Goal: Task Accomplishment & Management: Use online tool/utility

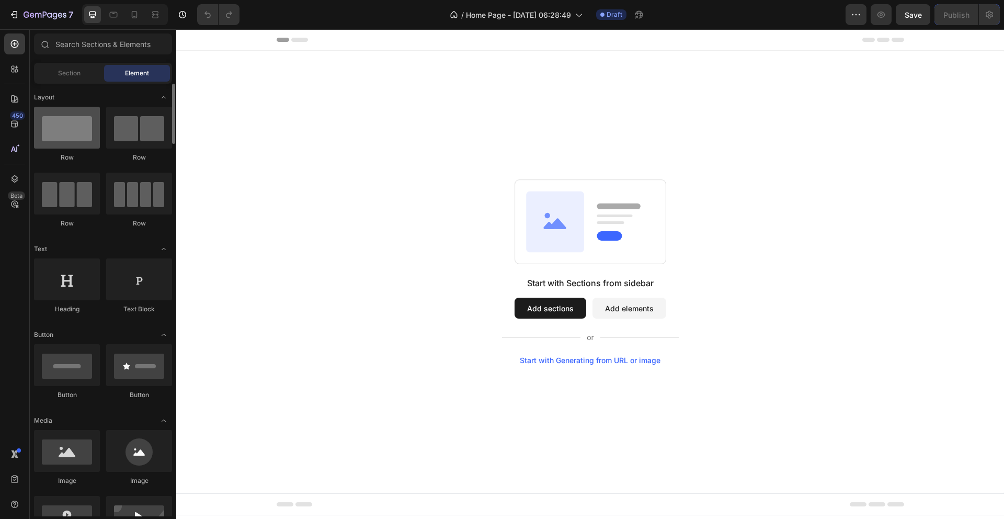
click at [68, 127] on div at bounding box center [67, 128] width 66 height 42
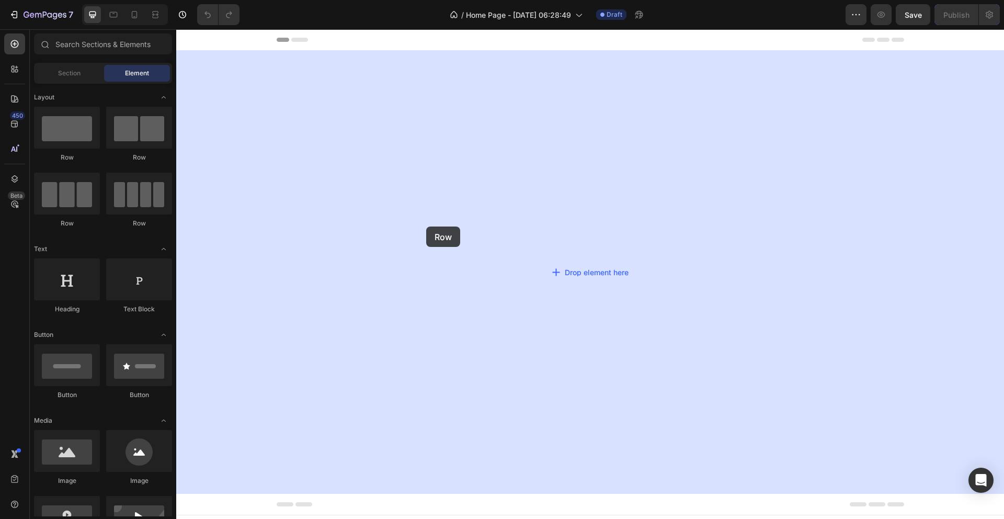
drag, startPoint x: 228, startPoint y: 157, endPoint x: 512, endPoint y: 239, distance: 295.0
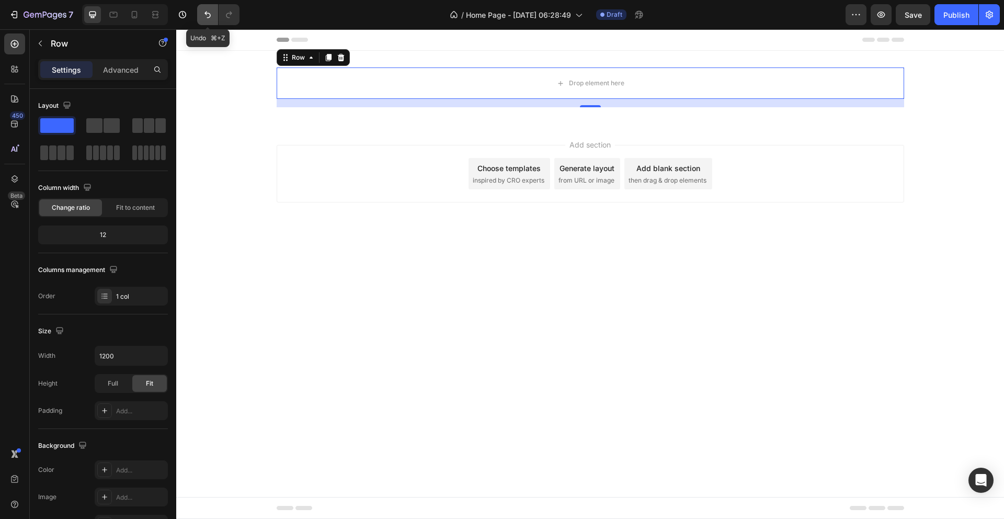
click at [207, 15] on icon "Undo/Redo" at bounding box center [207, 14] width 10 height 10
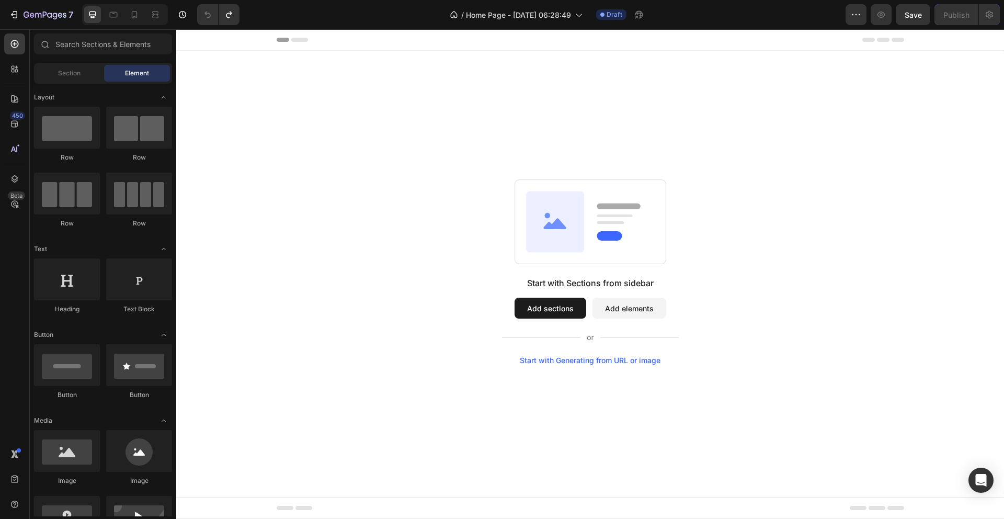
click at [534, 313] on button "Add sections" at bounding box center [550, 307] width 72 height 21
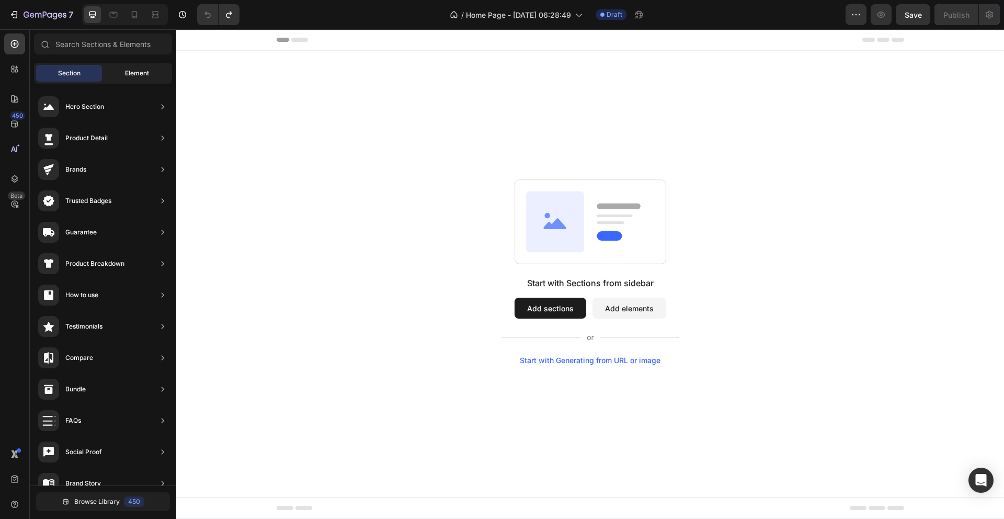
click at [128, 69] on span "Element" at bounding box center [137, 72] width 24 height 9
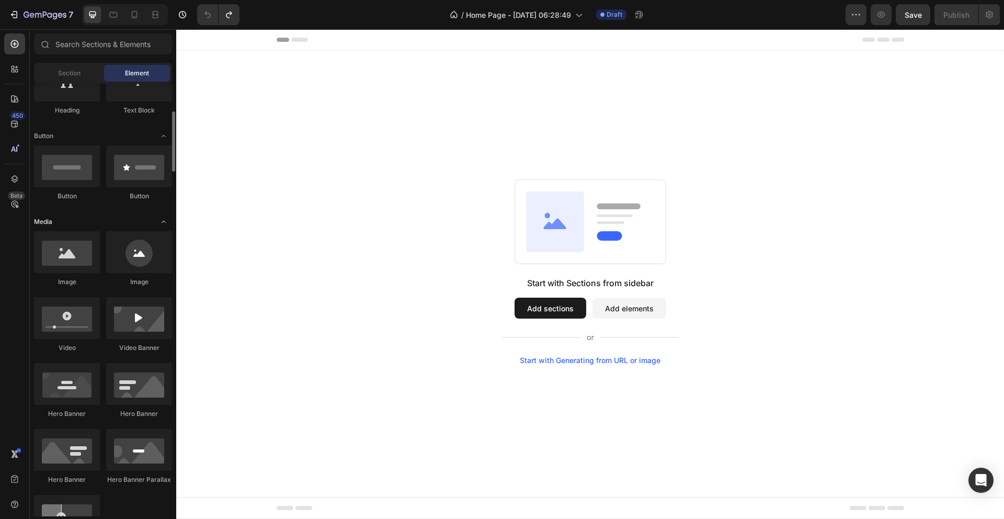
scroll to position [233, 0]
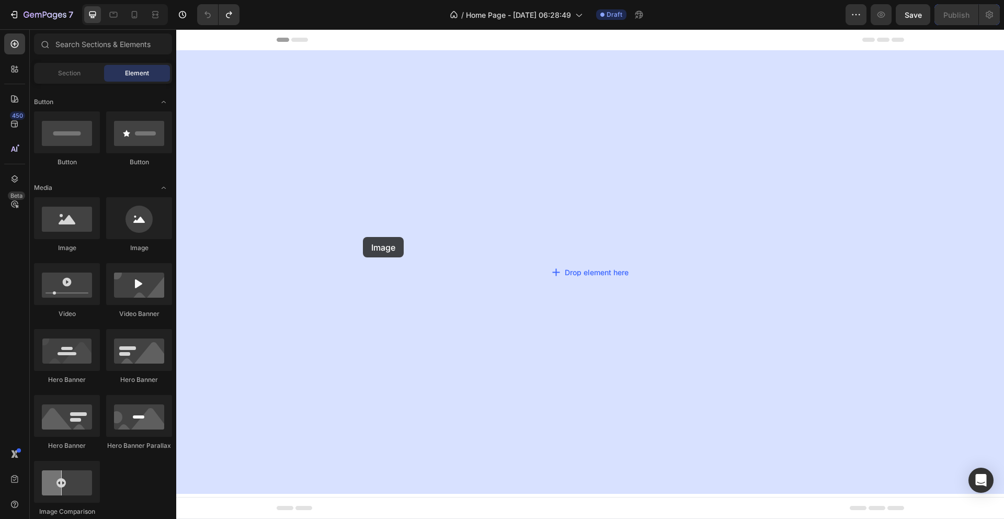
drag, startPoint x: 275, startPoint y: 251, endPoint x: 502, endPoint y: 246, distance: 227.0
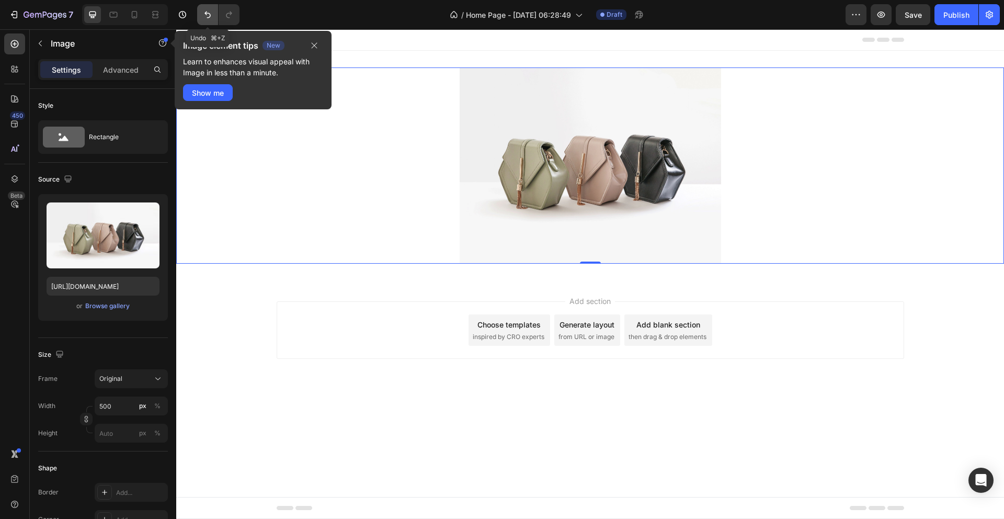
click at [208, 10] on icon "Undo/Redo" at bounding box center [207, 14] width 10 height 10
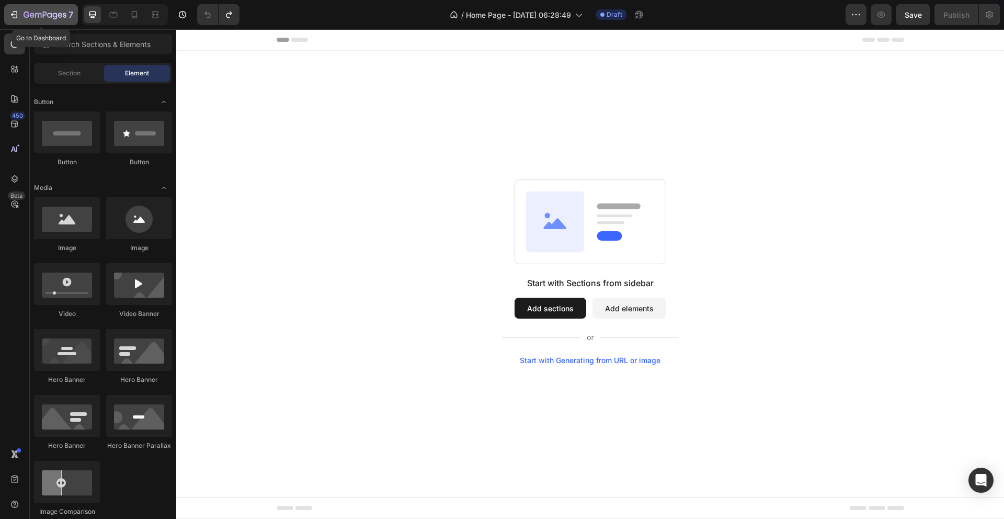
click at [16, 19] on icon "button" at bounding box center [14, 14] width 10 height 10
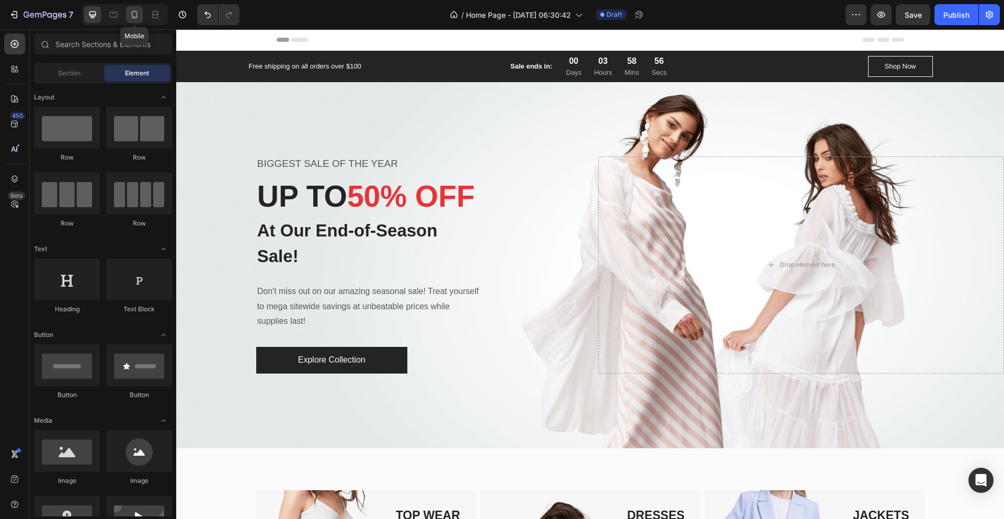
click at [129, 14] on icon at bounding box center [134, 14] width 10 height 10
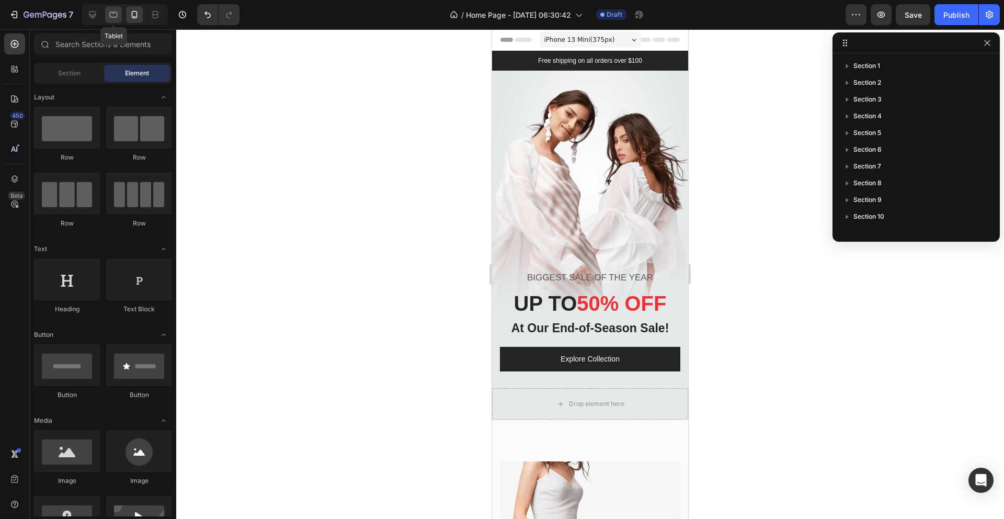
click at [113, 11] on icon at bounding box center [113, 14] width 10 height 10
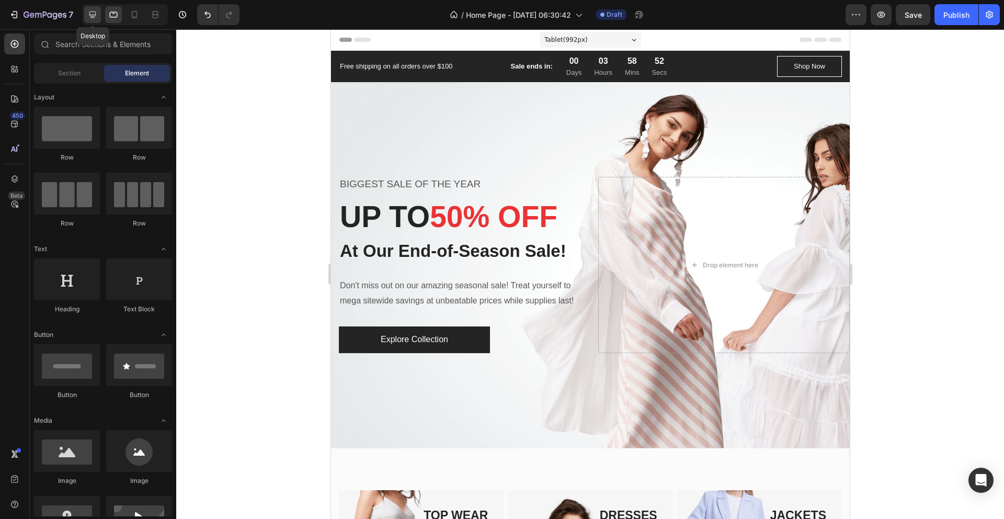
click at [92, 13] on icon at bounding box center [92, 14] width 10 height 10
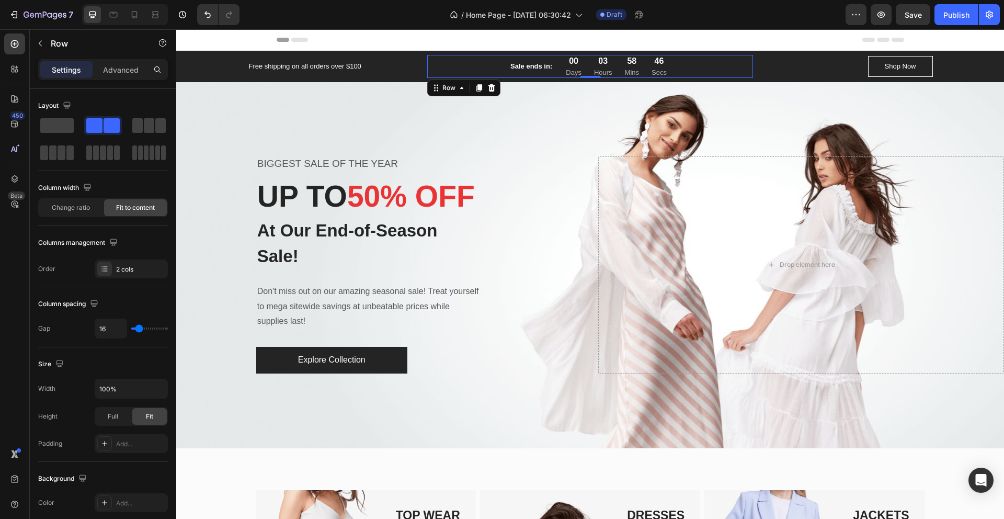
click at [472, 66] on div "Sale ends in: Text block 00 Days 03 Hours 58 Mins 46 Secs CountDown Timer Row 0" at bounding box center [590, 66] width 326 height 23
click at [492, 89] on icon at bounding box center [491, 87] width 7 height 7
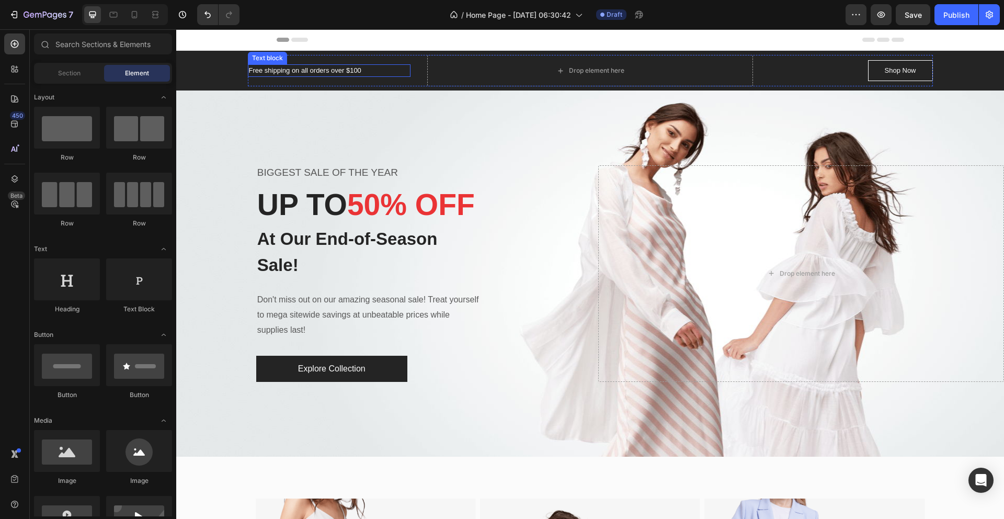
click at [360, 66] on p "Free shipping on all orders over $100" at bounding box center [329, 70] width 161 height 10
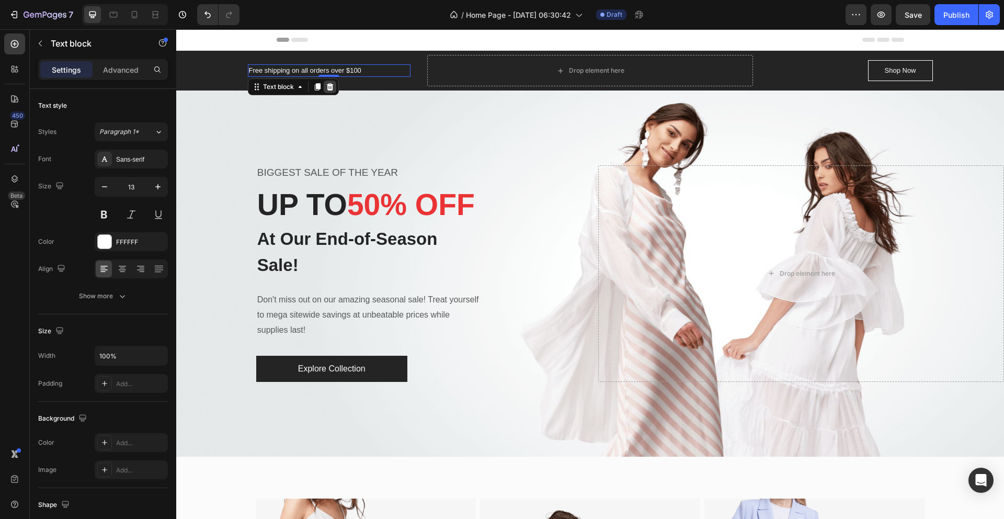
click at [328, 83] on icon at bounding box center [330, 87] width 8 height 8
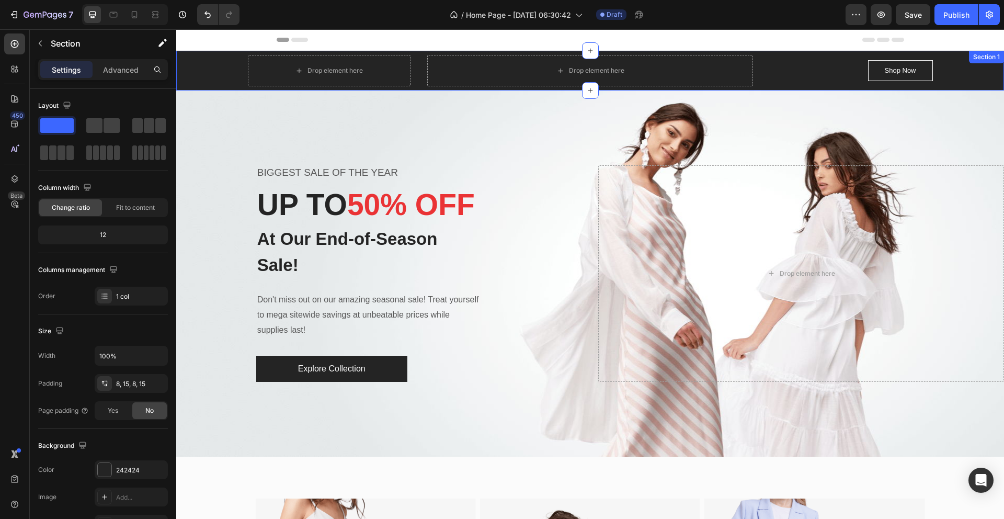
click at [953, 74] on div "Drop element here Drop element here Shop Now Button Row" at bounding box center [590, 70] width 812 height 31
click at [995, 62] on icon at bounding box center [995, 61] width 7 height 7
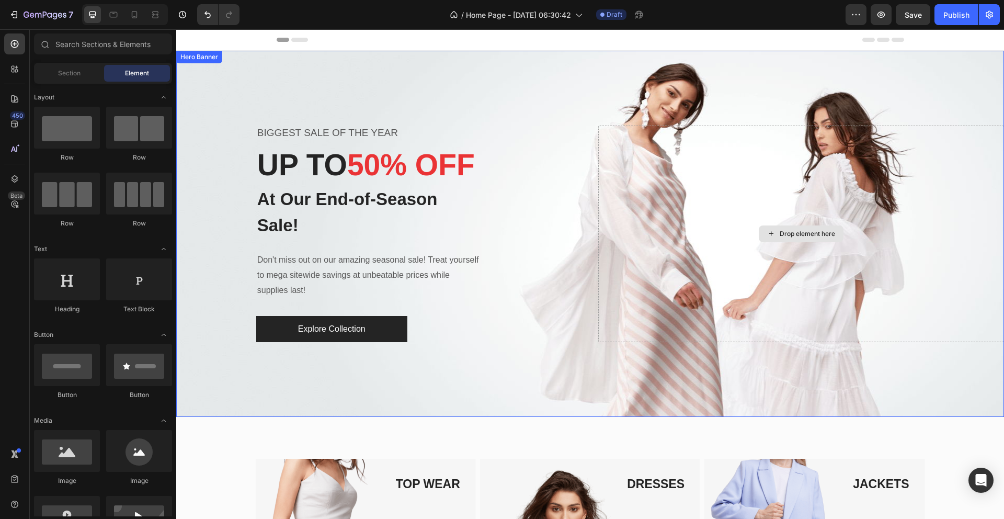
click at [696, 131] on div "Drop element here" at bounding box center [801, 233] width 406 height 217
click at [786, 234] on div "Drop element here" at bounding box center [807, 234] width 55 height 8
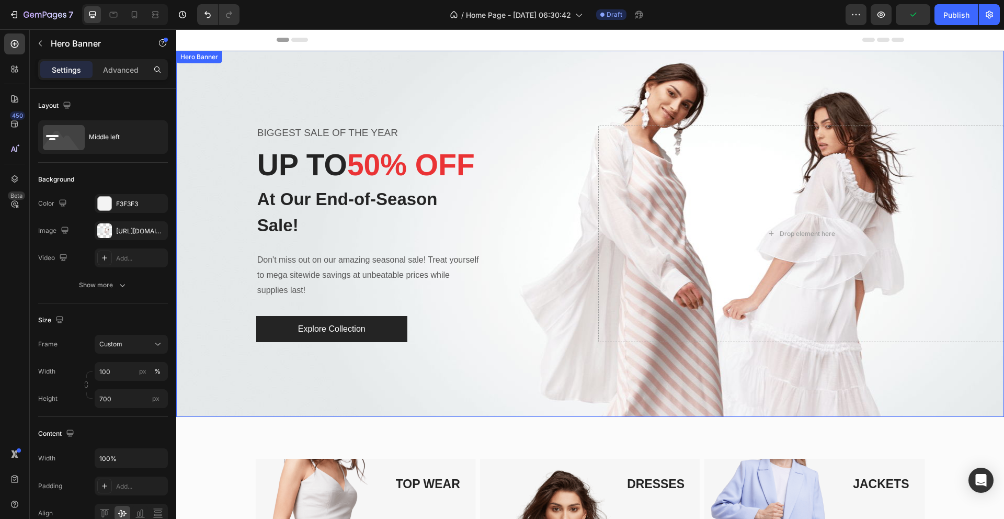
click at [582, 147] on div "BIGGEST SALE OF THE YEAR Text block UP TO 50% OFF Heading At Our End-of-Season …" at bounding box center [590, 233] width 828 height 217
click at [531, 96] on div "Overlay" at bounding box center [590, 234] width 828 height 366
click at [552, 210] on div "BIGGEST SALE OF THE YEAR Text block UP TO 50% OFF Heading At Our End-of-Season …" at bounding box center [379, 233] width 406 height 217
click at [684, 240] on div "Drop element here" at bounding box center [801, 233] width 406 height 217
click at [533, 71] on div "Overlay" at bounding box center [590, 234] width 828 height 366
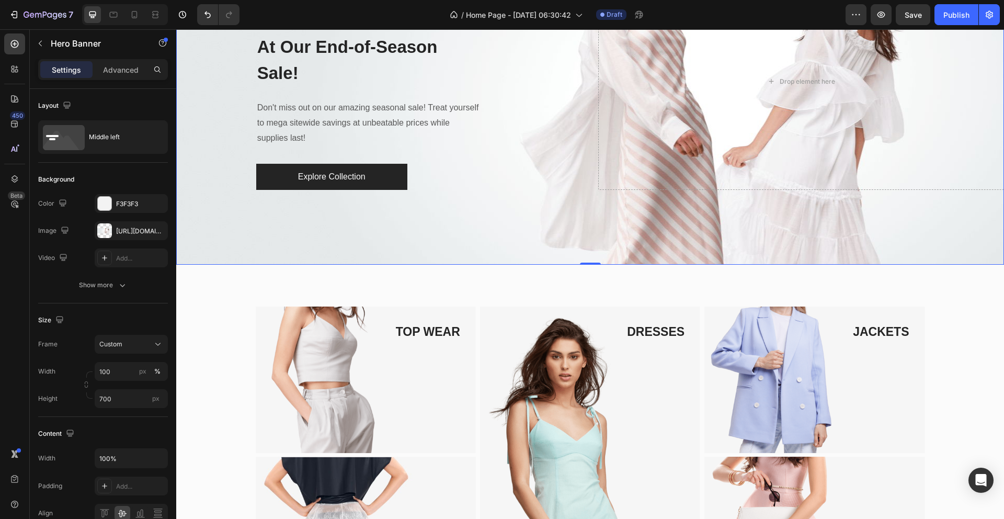
scroll to position [129, 0]
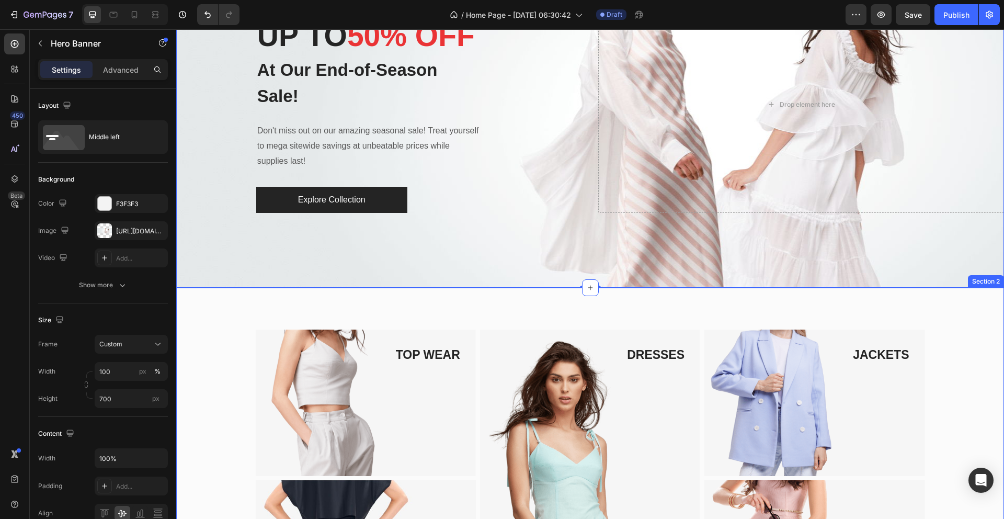
click at [513, 316] on div "TOP WEAR Text block Image Row BOTTOM WEAR Text block Image Row DRESSES Text blo…" at bounding box center [590, 457] width 828 height 339
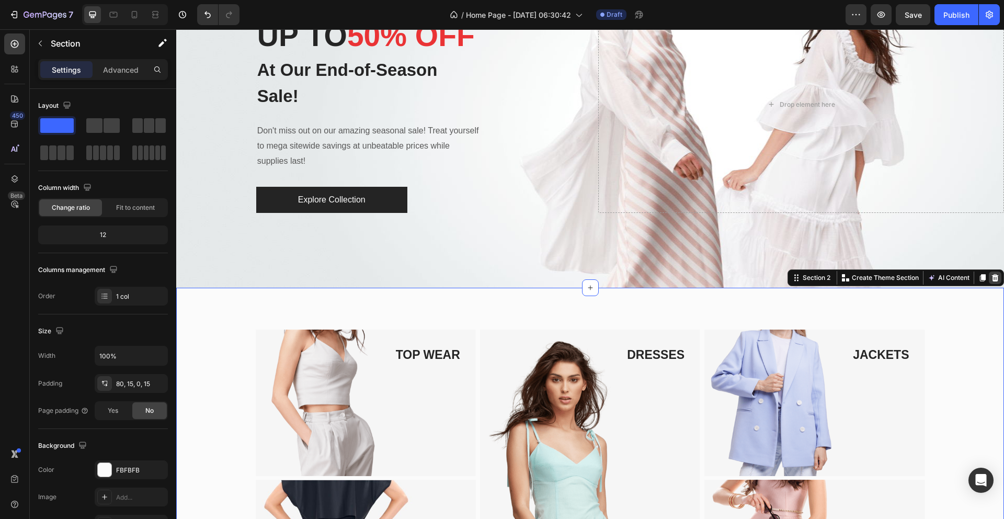
click at [994, 276] on icon at bounding box center [995, 277] width 7 height 7
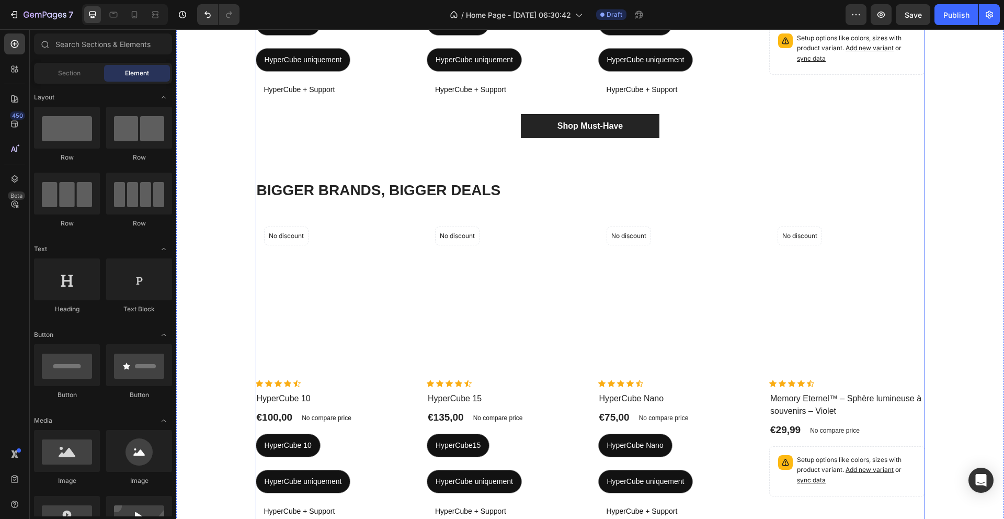
scroll to position [622, 0]
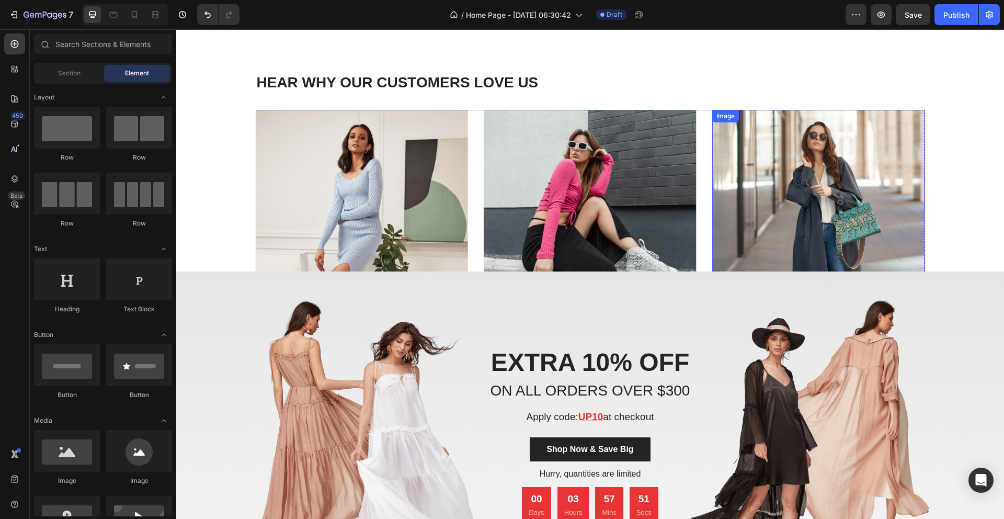
scroll to position [741, 0]
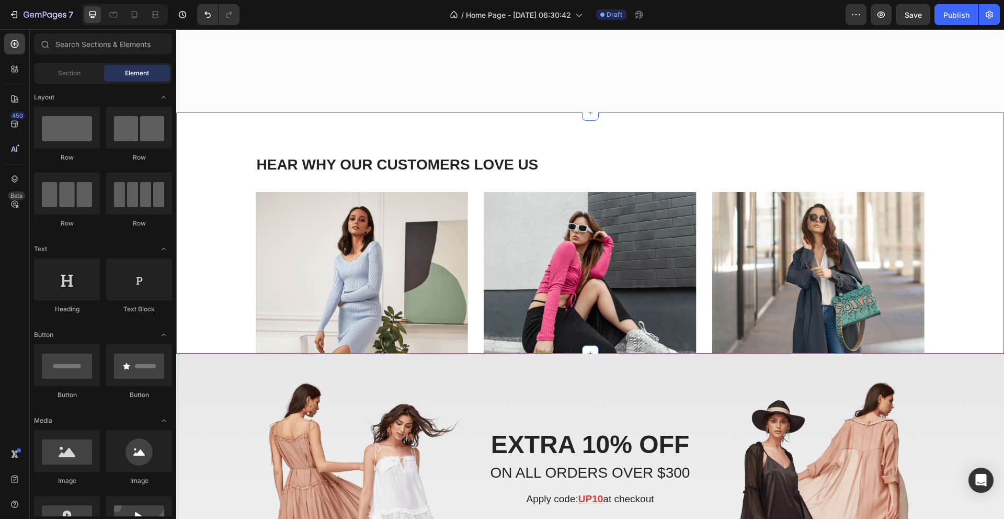
click at [955, 255] on div "HEAR WHY OUR CUSTOMERS LOVE US Heading Image Icon Icon Icon Icon Icon Icon List…" at bounding box center [590, 318] width 812 height 328
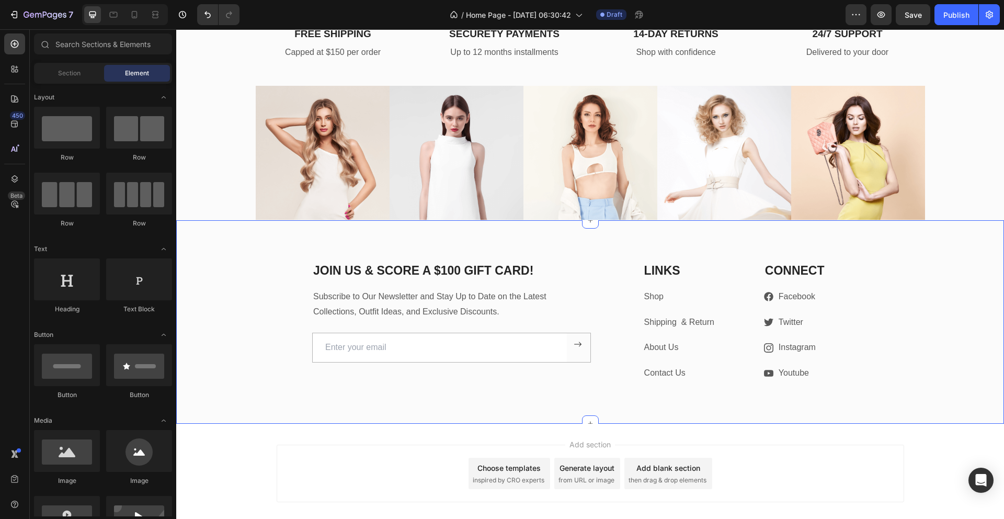
scroll to position [876, 0]
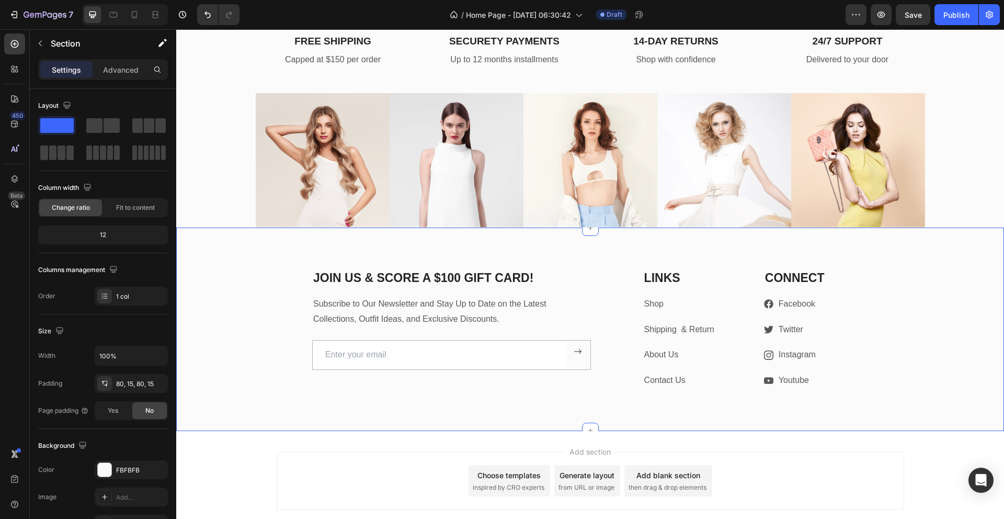
click at [227, 265] on div "JOIN US & SCORE A $100 GIFT CARD! Heading Subscribe to Our Newsletter and Stay …" at bounding box center [590, 328] width 828 height 203
click at [995, 220] on icon at bounding box center [995, 217] width 7 height 7
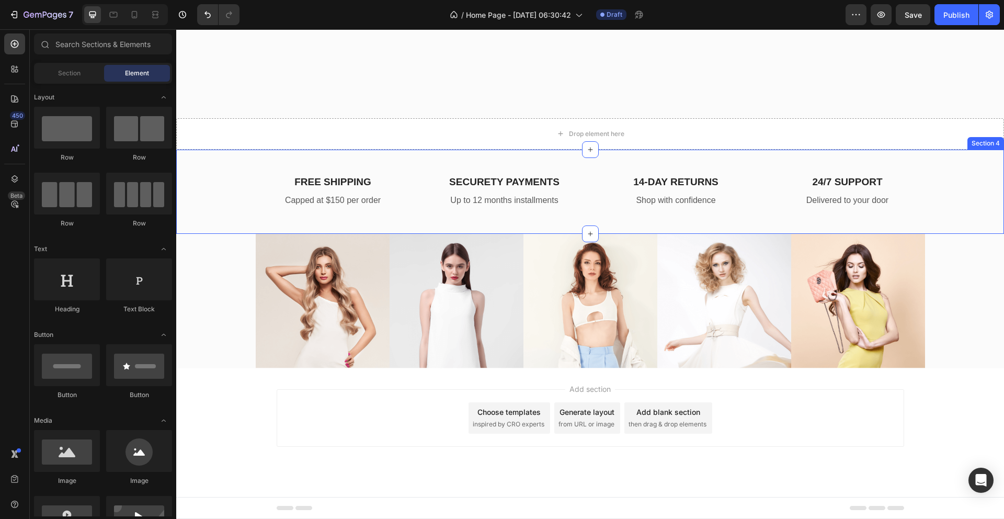
scroll to position [735, 0]
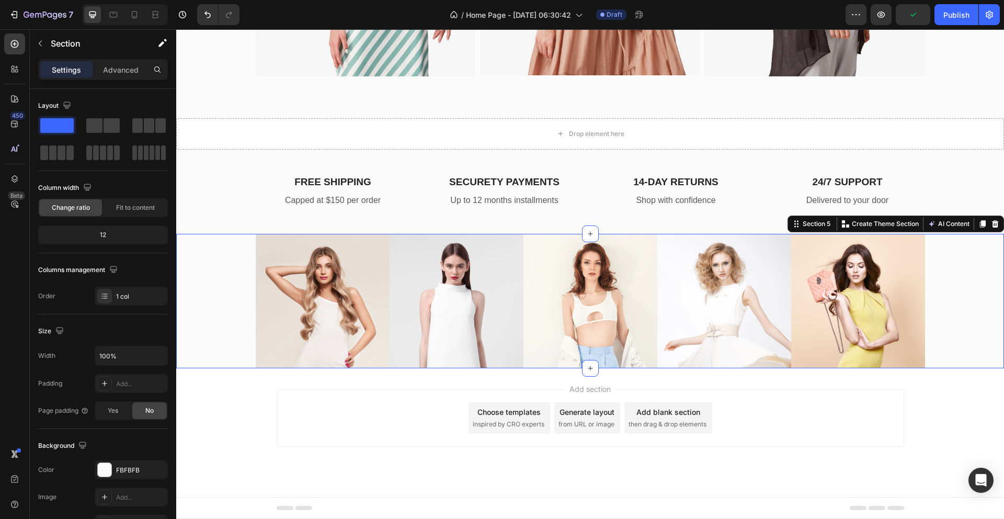
click at [210, 275] on div "Image Image Image Image Image Carousel Row" at bounding box center [590, 301] width 828 height 134
click at [995, 225] on icon at bounding box center [995, 224] width 8 height 8
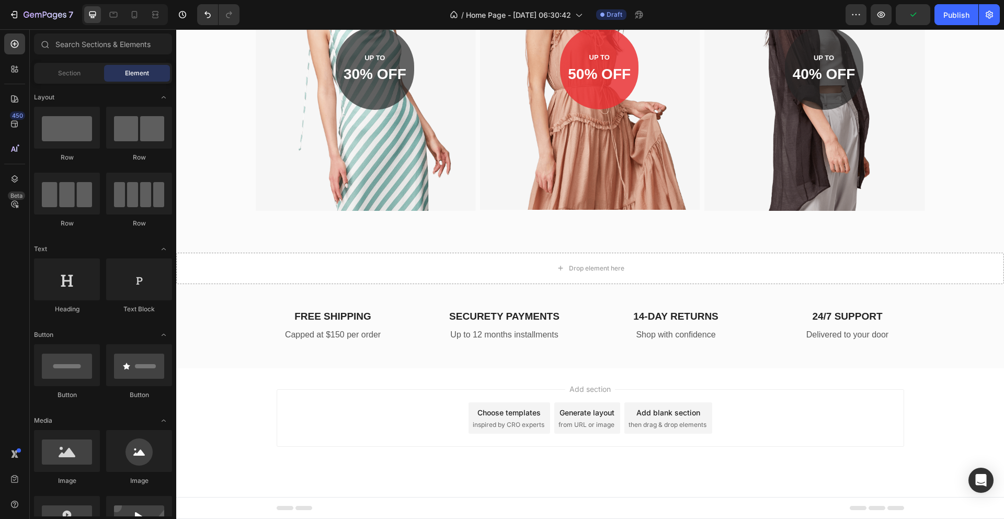
scroll to position [601, 0]
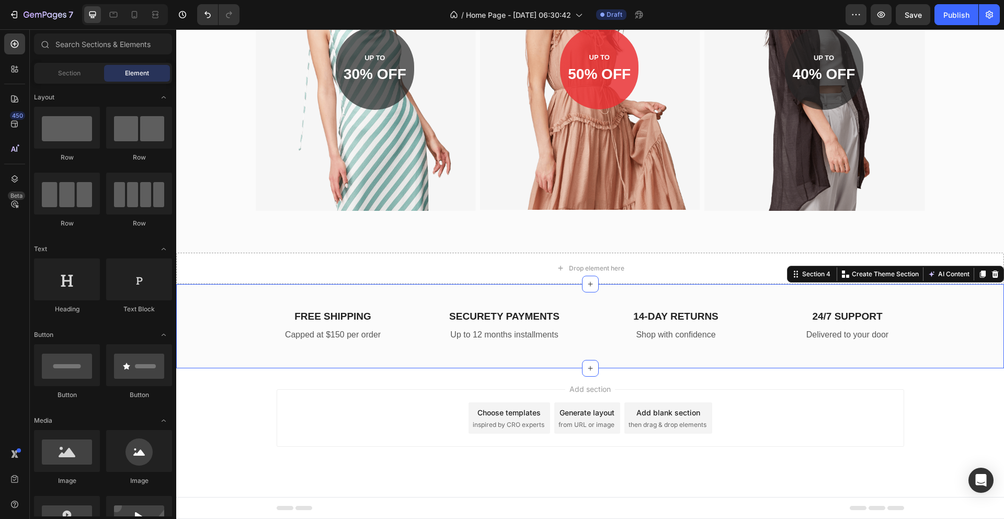
click at [949, 306] on div "FREE SHIPPING Heading Capped at $150 per order Text block SECURETY PAYMENTS Hea…" at bounding box center [590, 326] width 828 height 85
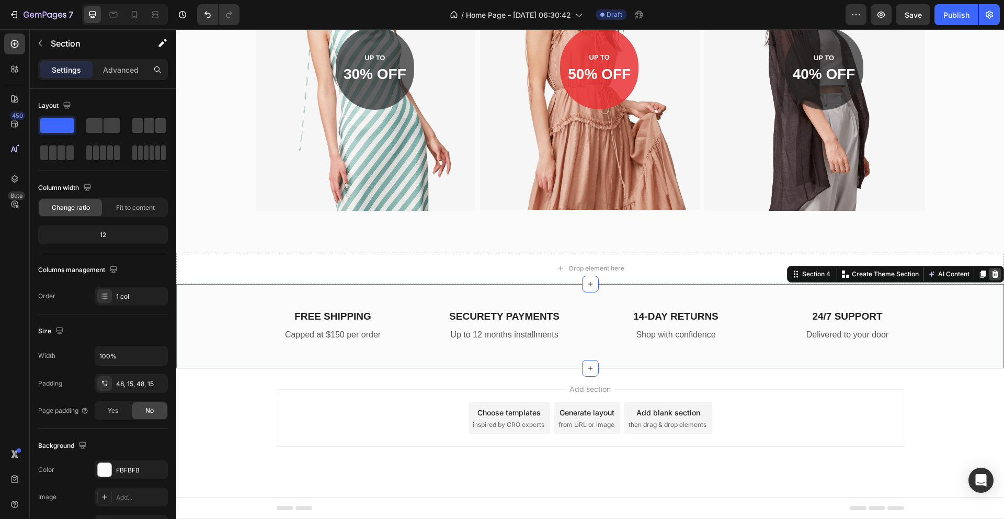
click at [998, 273] on icon at bounding box center [995, 274] width 8 height 8
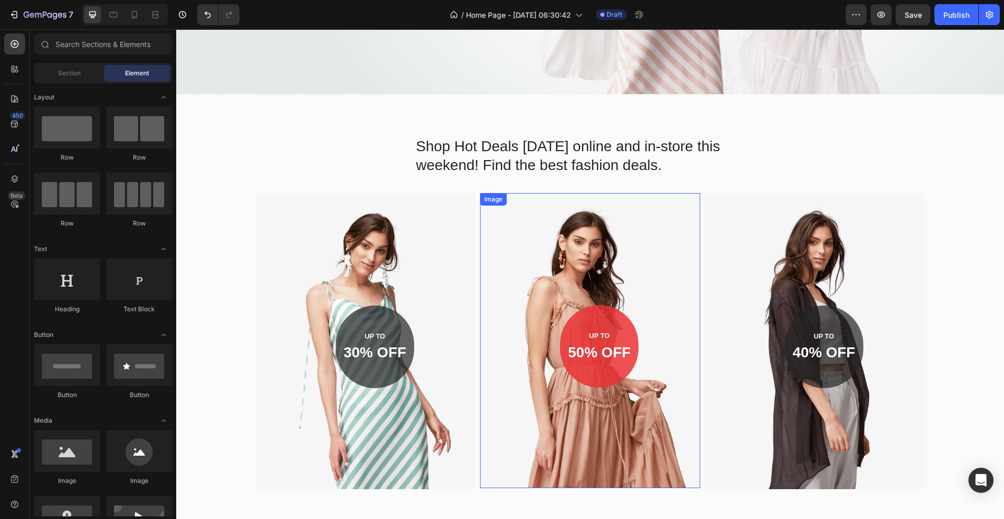
scroll to position [322, 0]
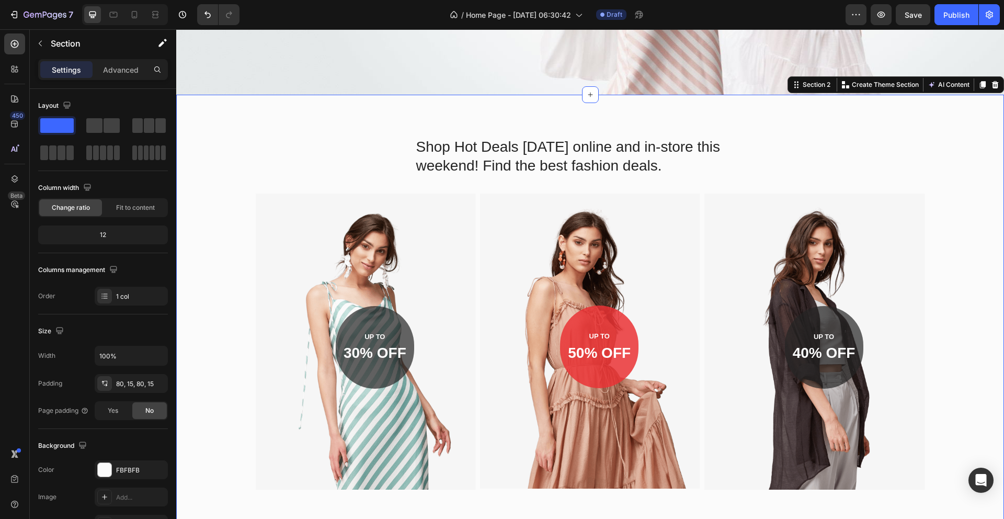
click at [950, 268] on div "Shop Hot Deals today online and in-store this weekend! Find the best fashion de…" at bounding box center [590, 312] width 812 height 353
click at [992, 85] on icon at bounding box center [995, 84] width 7 height 7
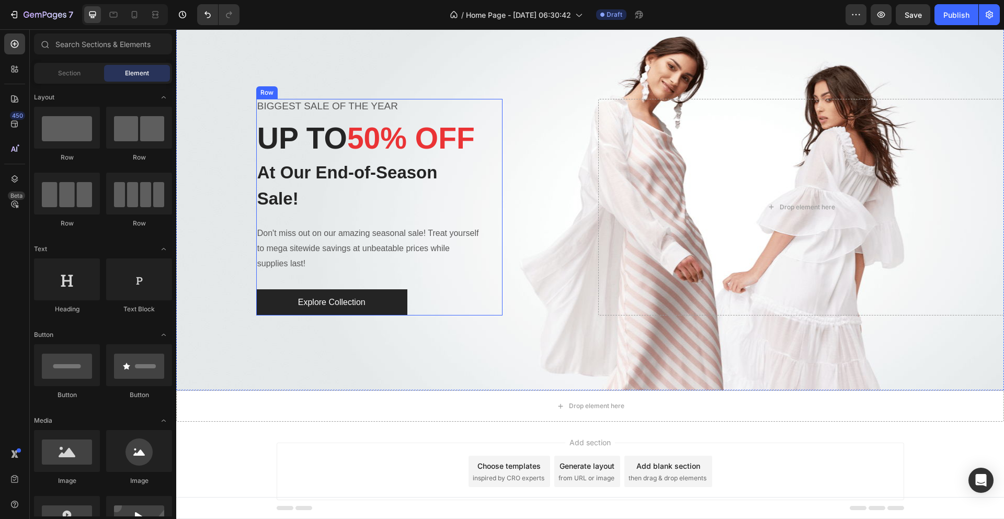
scroll to position [0, 0]
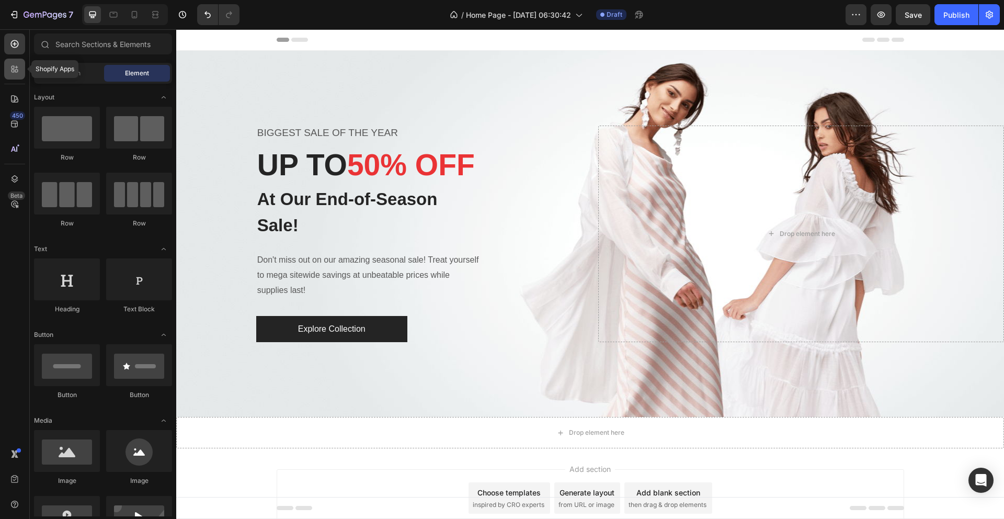
click at [7, 66] on div at bounding box center [14, 69] width 21 height 21
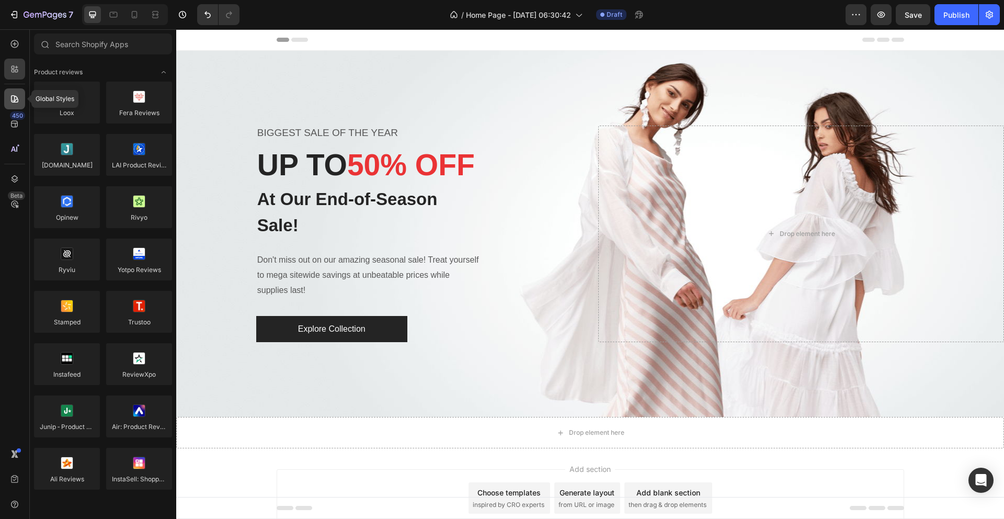
click at [16, 102] on icon at bounding box center [14, 99] width 10 height 10
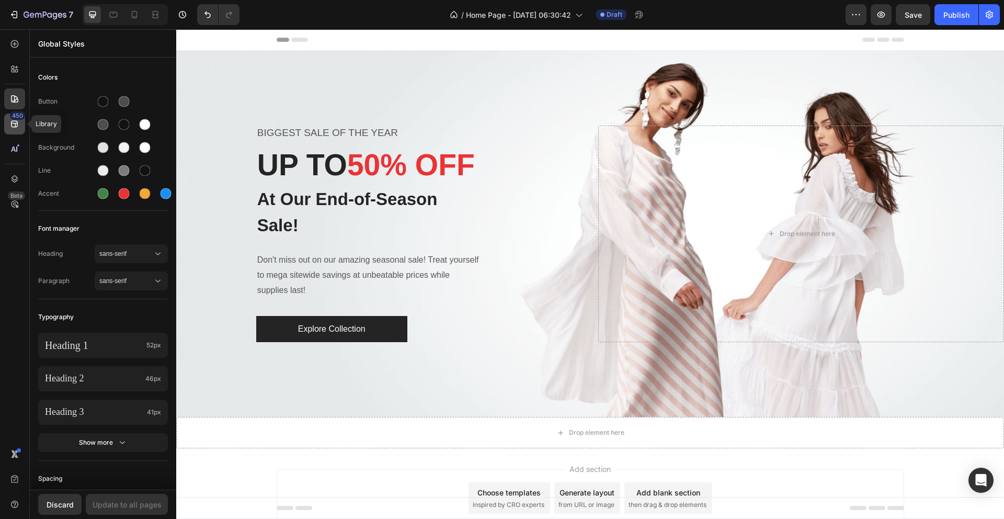
click at [13, 128] on icon at bounding box center [14, 124] width 10 height 10
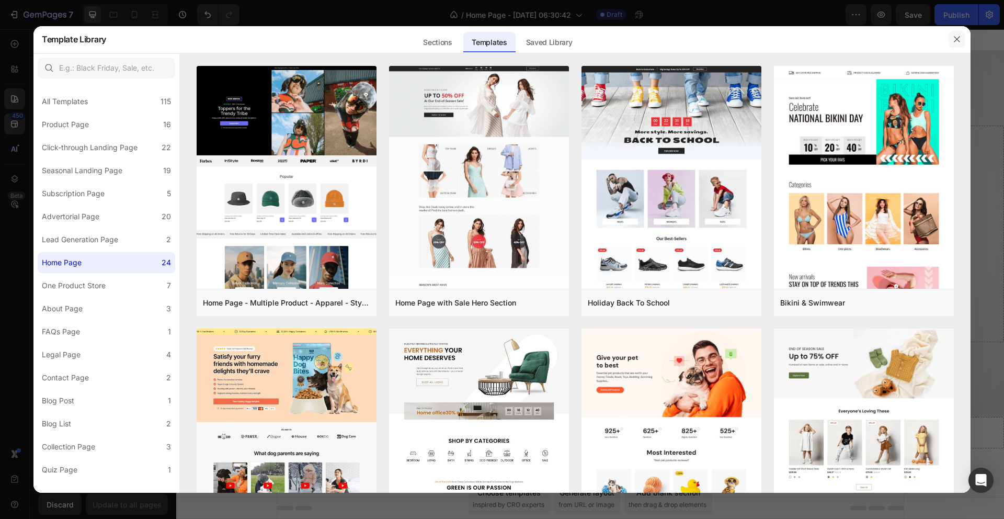
click at [954, 35] on icon "button" at bounding box center [957, 39] width 8 height 8
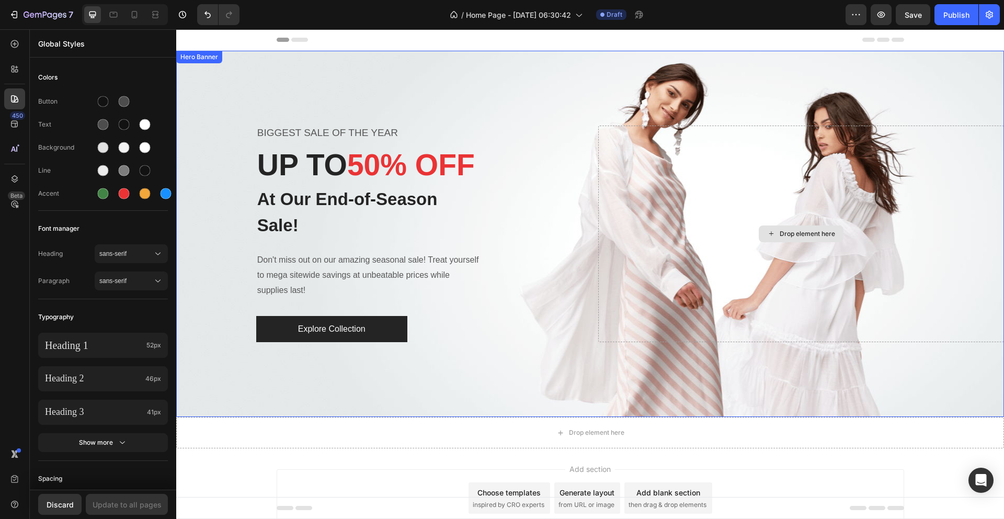
click at [773, 176] on div "Drop element here" at bounding box center [801, 233] width 406 height 217
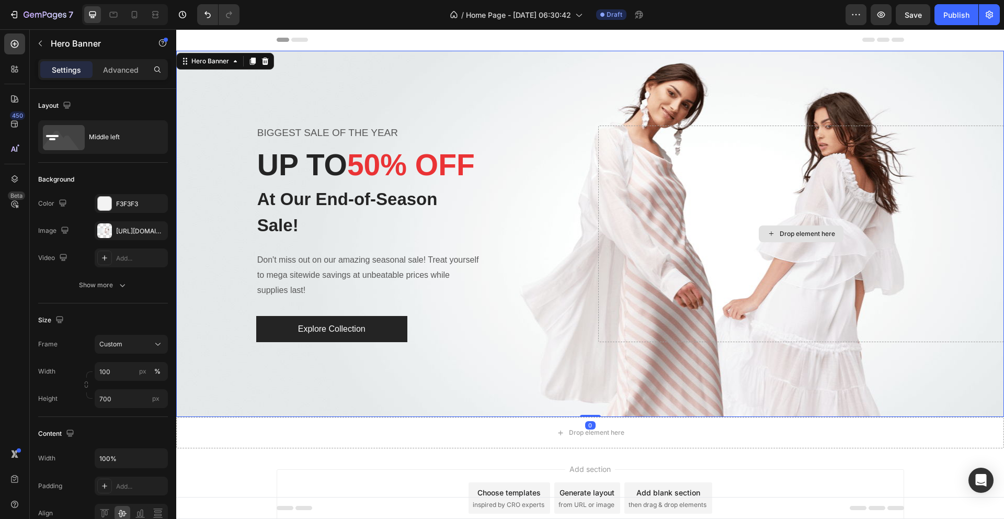
click at [798, 232] on div "Drop element here" at bounding box center [807, 234] width 55 height 8
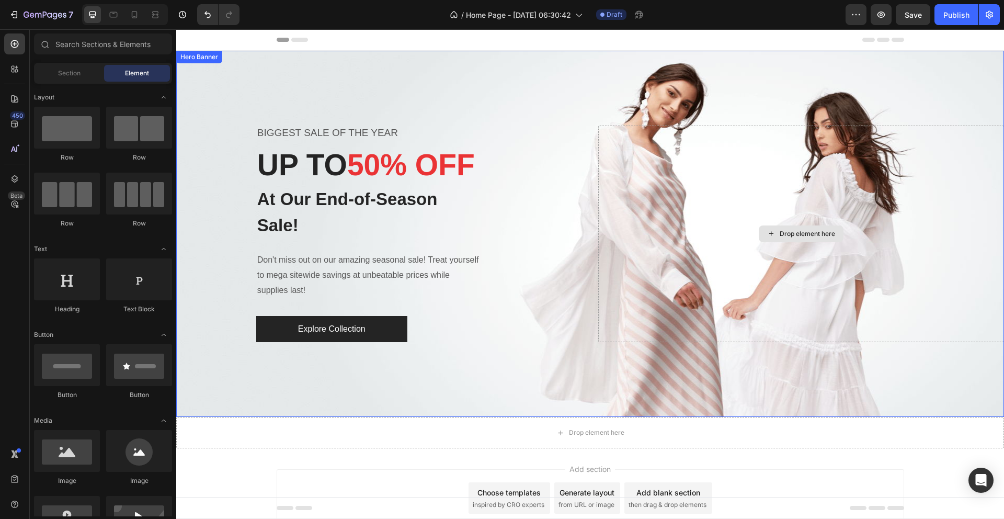
click at [770, 234] on icon at bounding box center [771, 234] width 4 height 4
click at [773, 234] on icon at bounding box center [771, 233] width 8 height 9
drag, startPoint x: 694, startPoint y: 304, endPoint x: 687, endPoint y: 304, distance: 6.8
click at [693, 304] on div "Drop element here" at bounding box center [801, 233] width 406 height 217
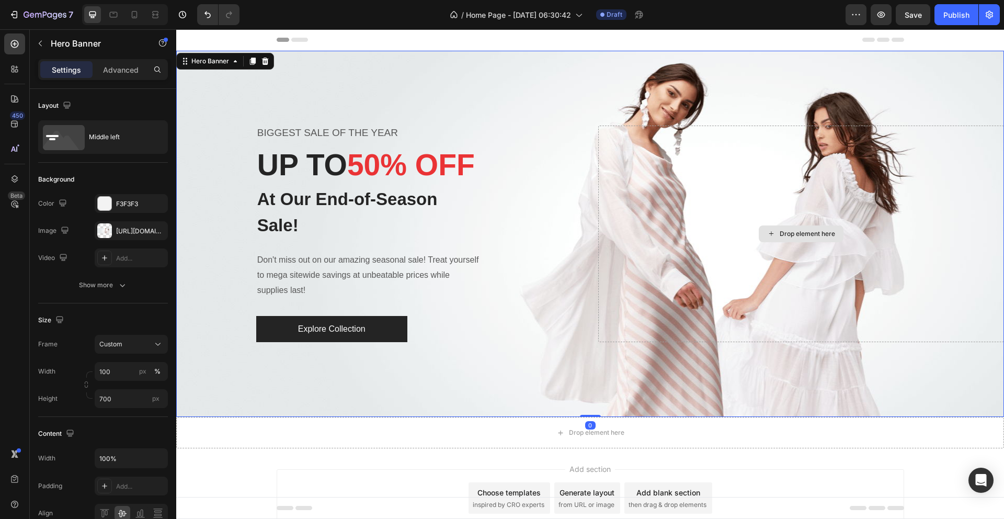
drag, startPoint x: 617, startPoint y: 328, endPoint x: 610, endPoint y: 333, distance: 8.3
click at [616, 329] on div "Drop element here" at bounding box center [801, 233] width 406 height 217
click at [577, 342] on div "BIGGEST SALE OF THE YEAR Text block UP TO 50% OFF Heading At Our End-of-Season …" at bounding box center [379, 233] width 406 height 217
click at [585, 328] on div "BIGGEST SALE OF THE YEAR Text block UP TO 50% OFF Heading At Our End-of-Season …" at bounding box center [590, 233] width 828 height 217
click at [77, 136] on icon at bounding box center [64, 137] width 42 height 25
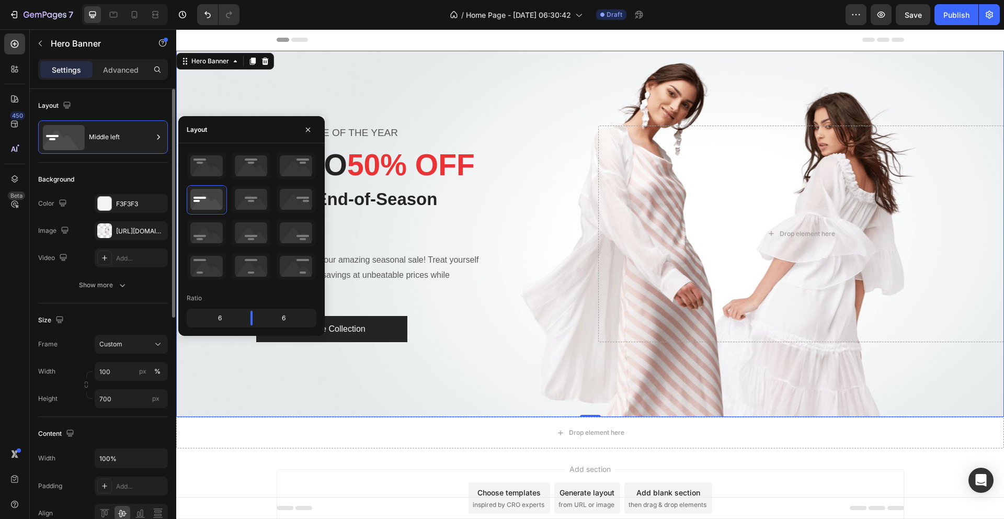
click at [114, 106] on div "Layout" at bounding box center [103, 105] width 130 height 17
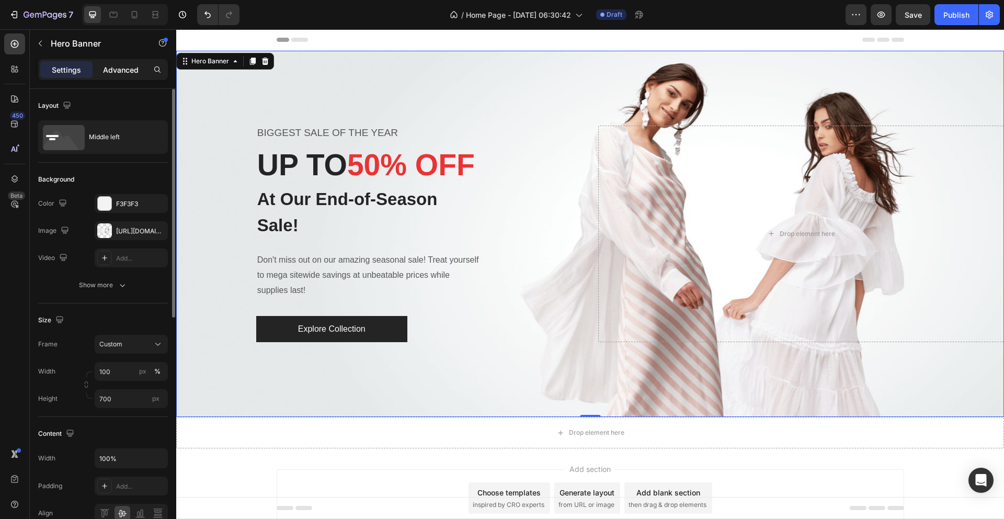
click at [115, 76] on div "Settings Advanced" at bounding box center [103, 69] width 130 height 21
click at [116, 74] on p "Advanced" at bounding box center [121, 69] width 36 height 11
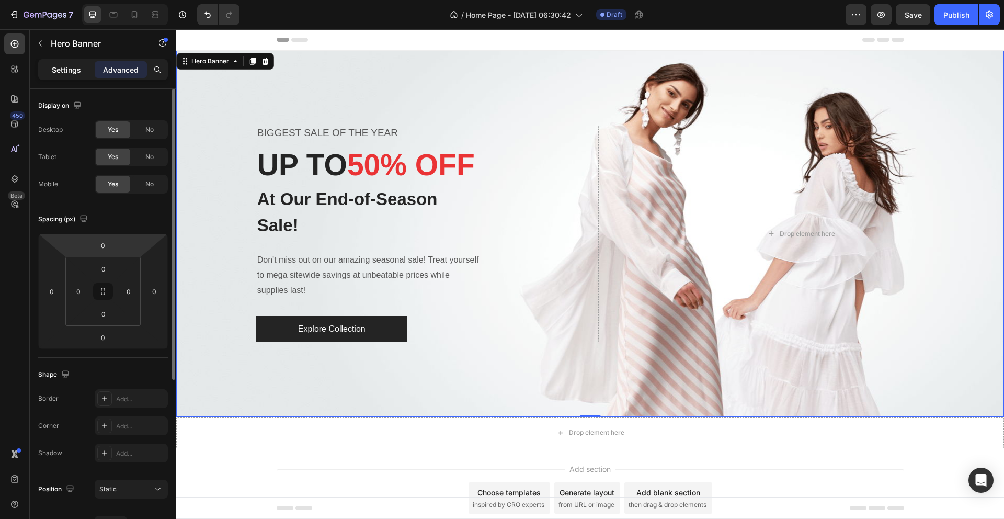
drag, startPoint x: 68, startPoint y: 72, endPoint x: 61, endPoint y: 78, distance: 9.6
click at [68, 73] on p "Settings" at bounding box center [66, 69] width 29 height 11
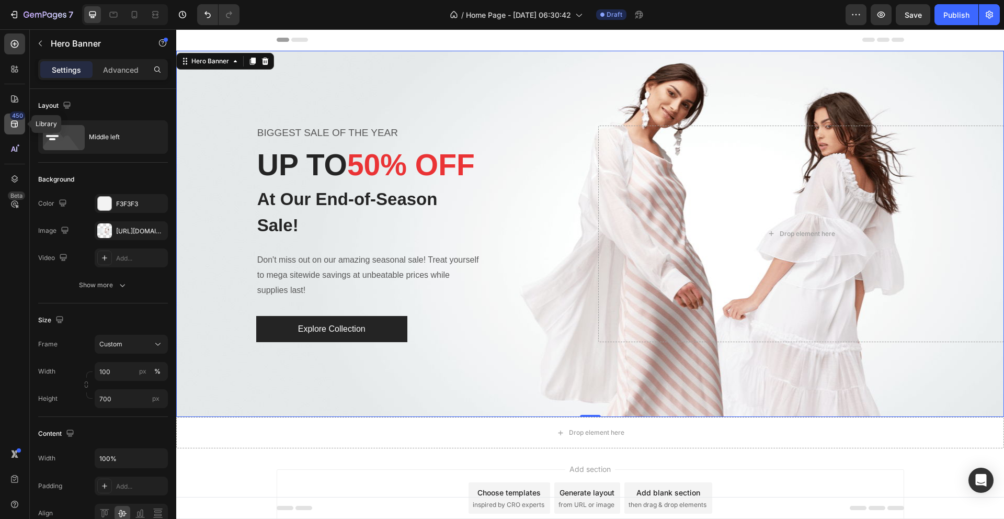
click at [14, 122] on icon at bounding box center [14, 124] width 10 height 10
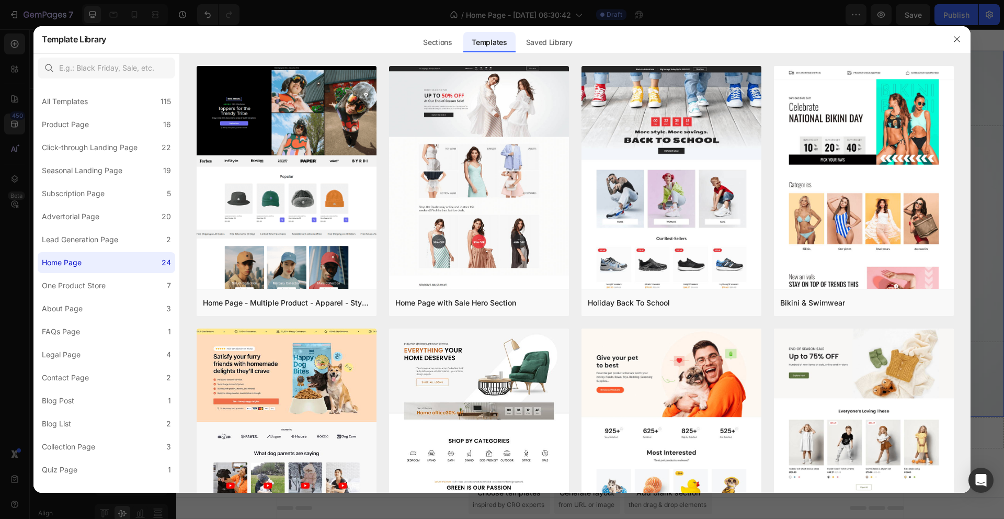
click at [12, 98] on div at bounding box center [502, 259] width 1004 height 519
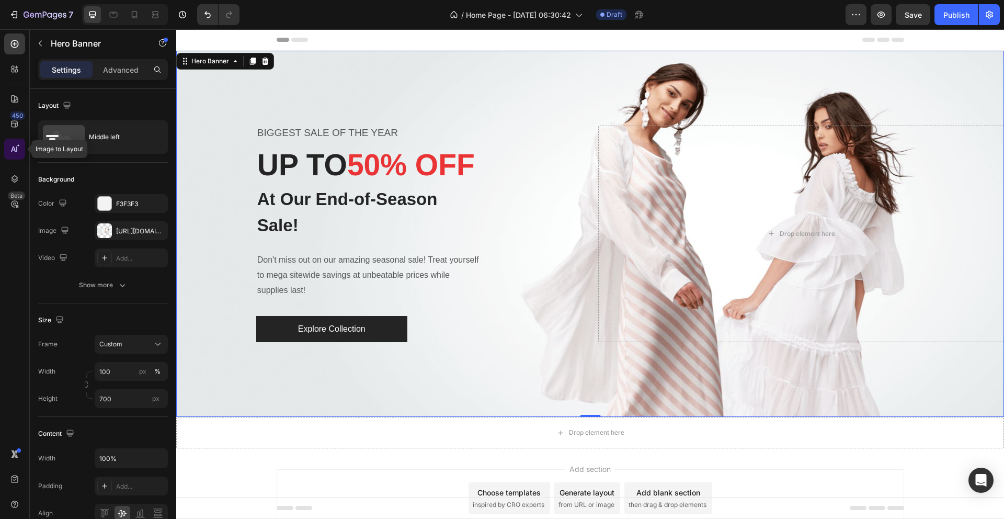
click at [10, 153] on icon at bounding box center [14, 149] width 10 height 10
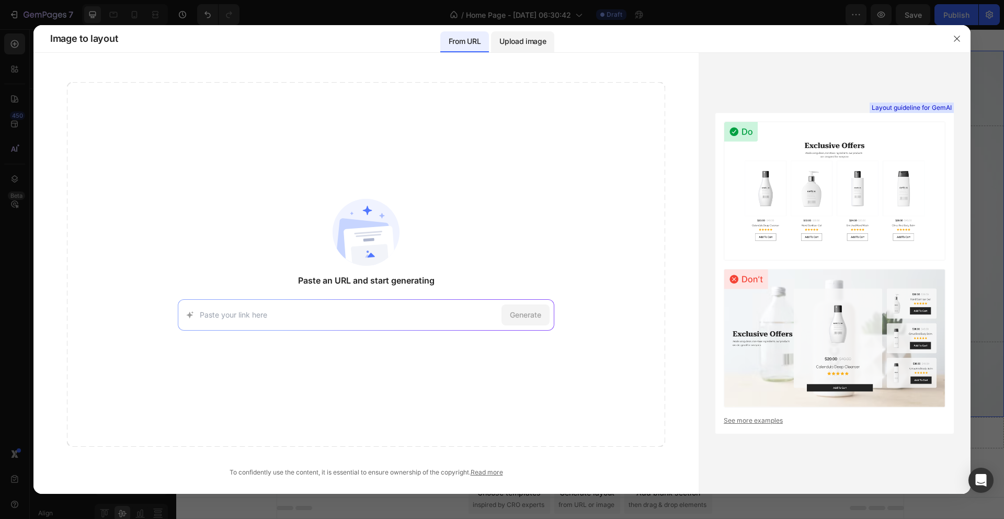
click at [525, 42] on p "Upload image" at bounding box center [522, 41] width 47 height 13
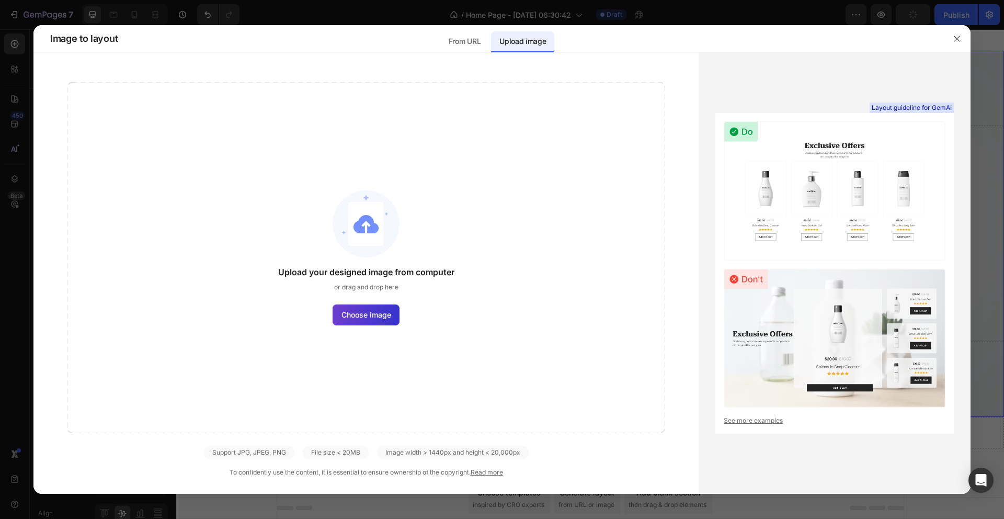
click at [366, 317] on span "Choose image" at bounding box center [366, 314] width 50 height 11
click at [0, 0] on input "Choose image" at bounding box center [0, 0] width 0 height 0
drag, startPoint x: 957, startPoint y: 38, endPoint x: 703, endPoint y: 70, distance: 256.1
click at [957, 38] on icon "button" at bounding box center [957, 39] width 6 height 6
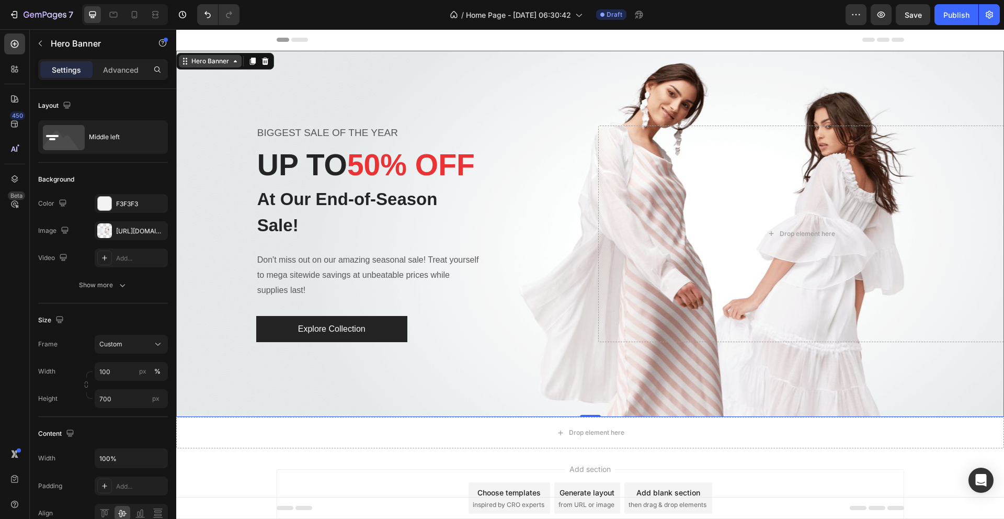
click at [202, 63] on div "Hero Banner" at bounding box center [210, 60] width 42 height 9
click at [10, 174] on icon at bounding box center [14, 179] width 10 height 10
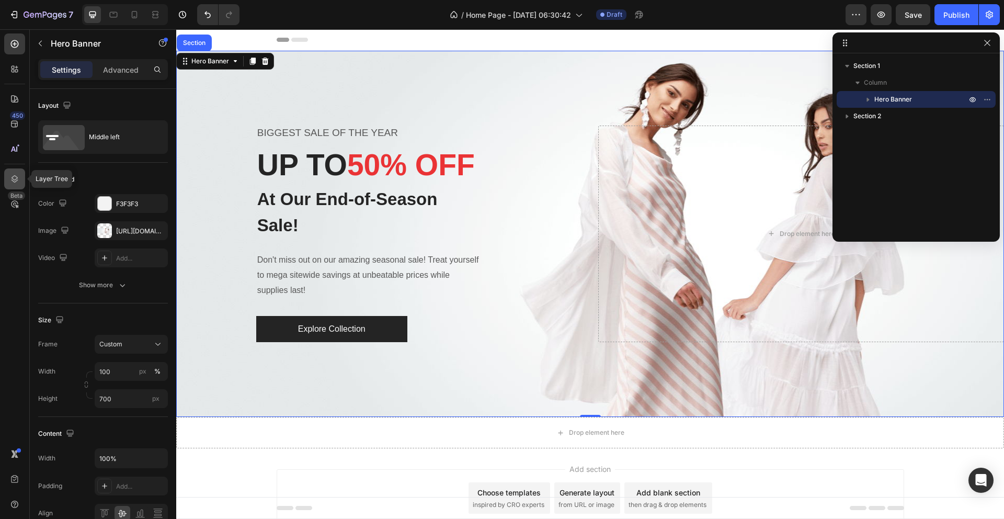
click at [10, 174] on icon at bounding box center [14, 179] width 10 height 10
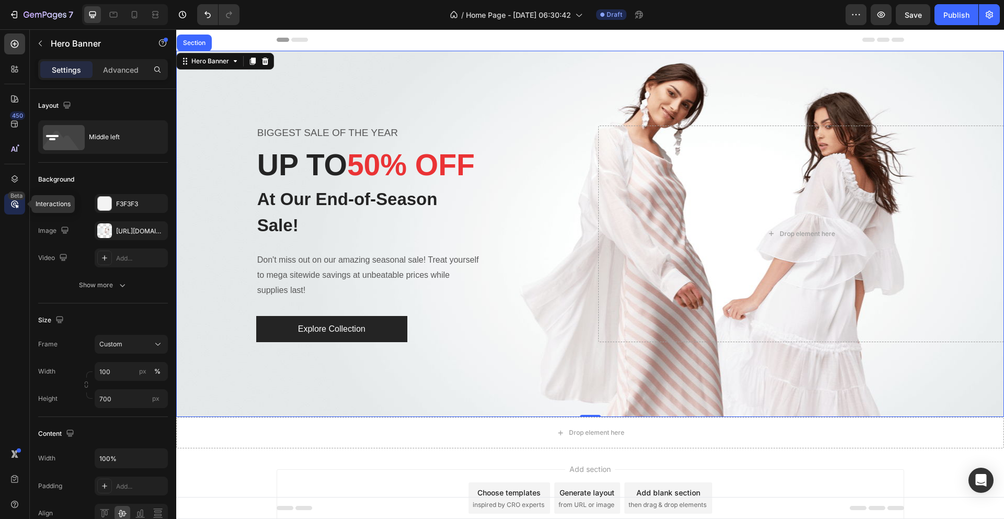
click at [11, 201] on icon at bounding box center [14, 204] width 10 height 10
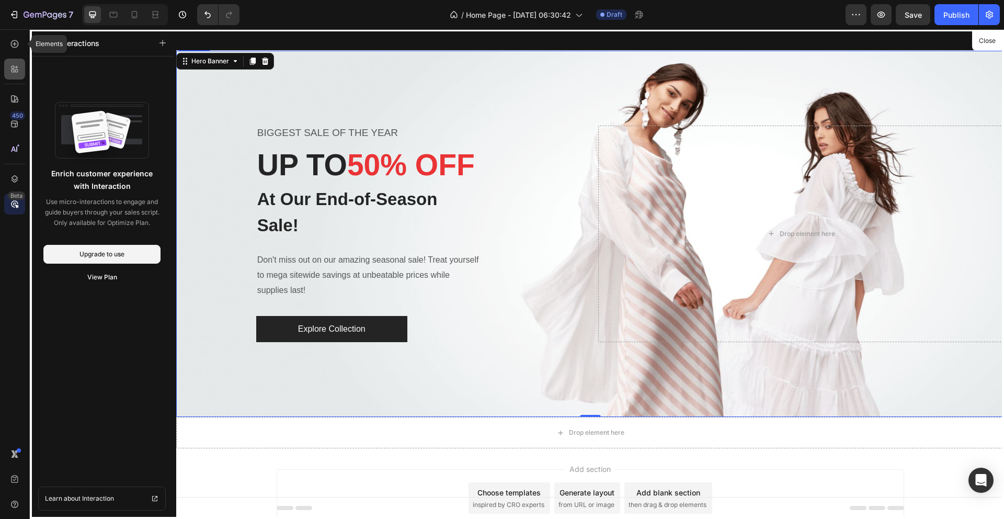
click at [10, 64] on icon at bounding box center [14, 69] width 10 height 10
